Goal: Transaction & Acquisition: Purchase product/service

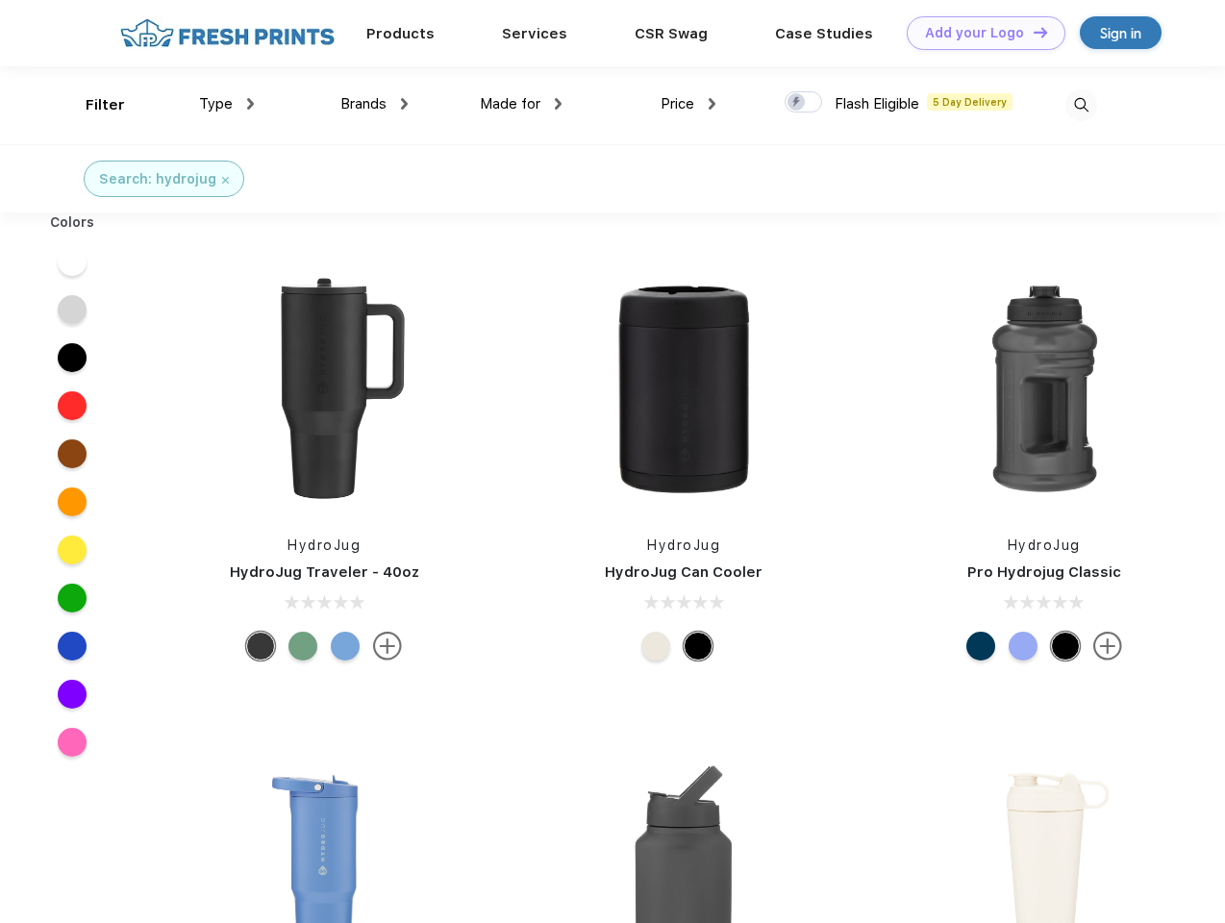
scroll to position [1, 0]
click at [979, 33] on link "Add your Logo Design Tool" at bounding box center [986, 33] width 159 height 34
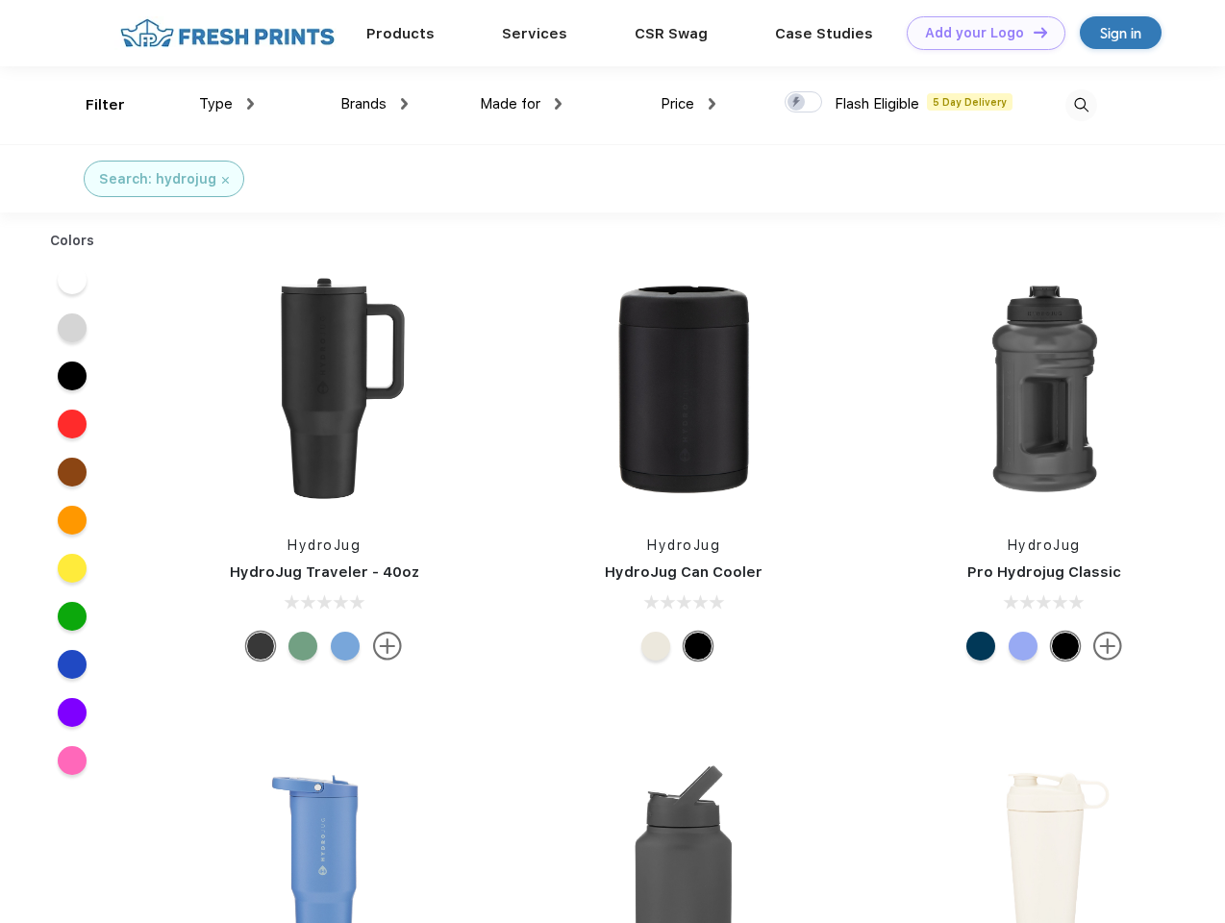
click at [0, 0] on div "Design Tool" at bounding box center [0, 0] width 0 height 0
click at [1032, 32] on link "Add your Logo Design Tool" at bounding box center [986, 33] width 159 height 34
click at [92, 105] on div "Filter" at bounding box center [105, 105] width 39 height 22
click at [227, 104] on span "Type" at bounding box center [216, 103] width 34 height 17
click at [374, 104] on span "Brands" at bounding box center [363, 103] width 46 height 17
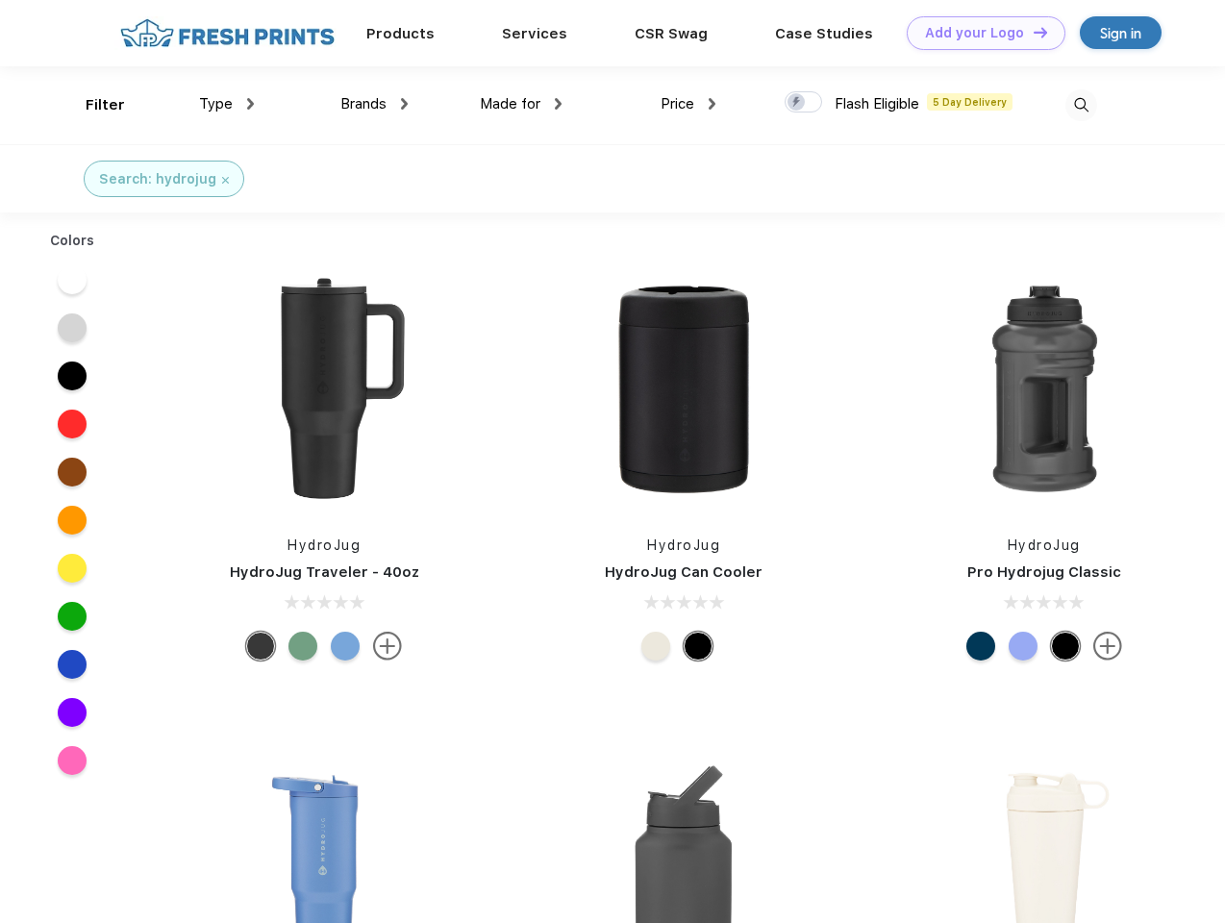
click at [521, 104] on span "Made for" at bounding box center [510, 103] width 61 height 17
click at [689, 104] on span "Price" at bounding box center [678, 103] width 34 height 17
click at [804, 103] on div at bounding box center [804, 101] width 38 height 21
click at [797, 103] on input "checkbox" at bounding box center [791, 96] width 13 height 13
click at [1081, 105] on img at bounding box center [1082, 105] width 32 height 32
